Goal: Task Accomplishment & Management: Use online tool/utility

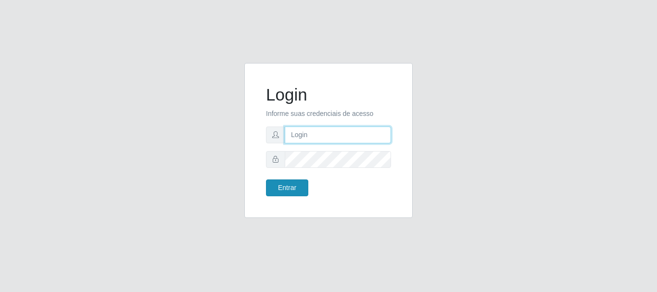
type input "[PERSON_NAME]"
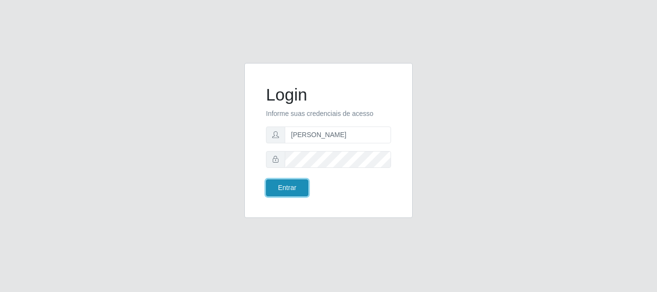
click at [307, 189] on button "Entrar" at bounding box center [287, 187] width 42 height 17
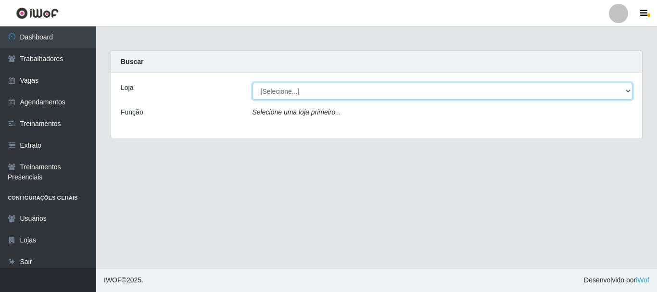
click at [301, 93] on select "[Selecione...] O Cestão - [GEOGRAPHIC_DATA]" at bounding box center [442, 91] width 380 height 17
select select "238"
click at [252, 83] on select "[Selecione...] O Cestão - [GEOGRAPHIC_DATA]" at bounding box center [442, 91] width 380 height 17
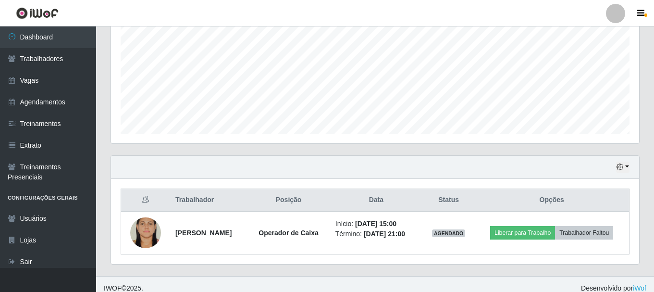
scroll to position [218, 0]
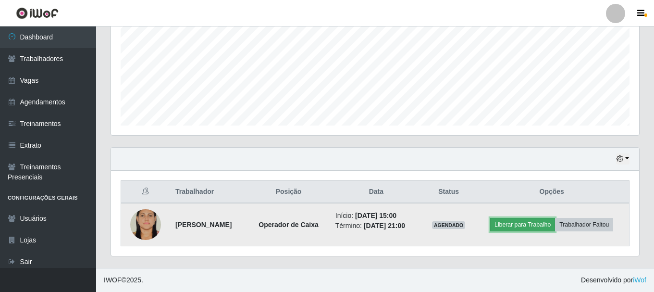
click at [517, 227] on button "Liberar para Trabalho" at bounding box center [522, 224] width 65 height 13
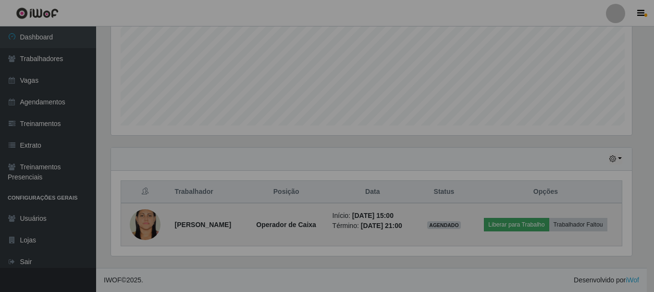
click at [516, 227] on div "Atenção! × Ao liberar para trabalho o contador de horas já inicia. Deseja conti…" at bounding box center [327, 146] width 654 height 292
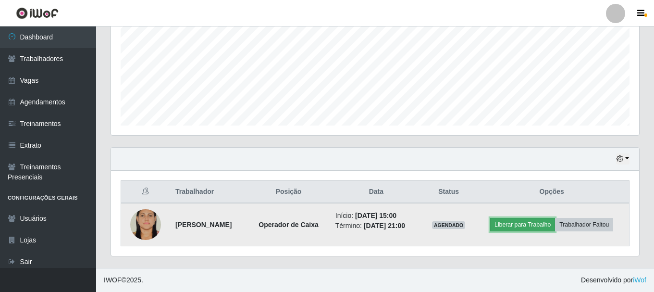
click at [514, 223] on button "Liberar para Trabalho" at bounding box center [522, 224] width 65 height 13
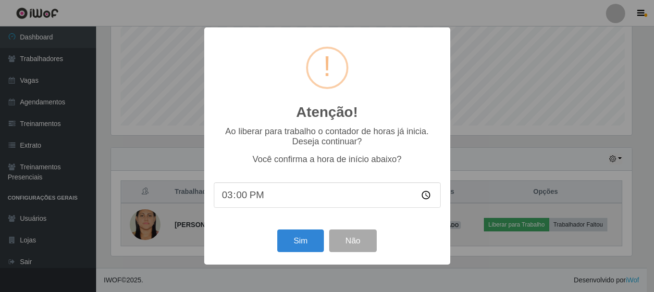
scroll to position [199, 523]
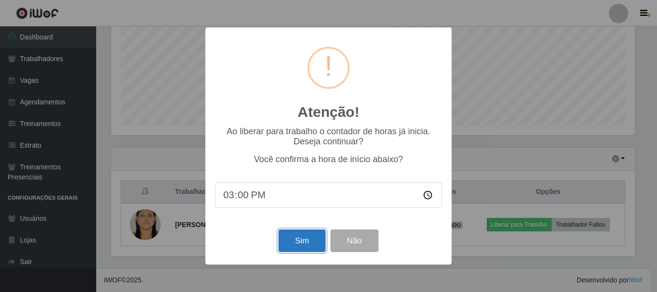
click at [288, 245] on button "Sim" at bounding box center [301, 240] width 47 height 23
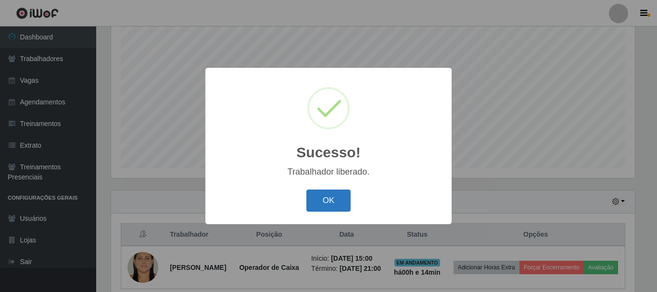
click at [334, 208] on button "OK" at bounding box center [328, 200] width 45 height 23
